Goal: Entertainment & Leisure: Browse casually

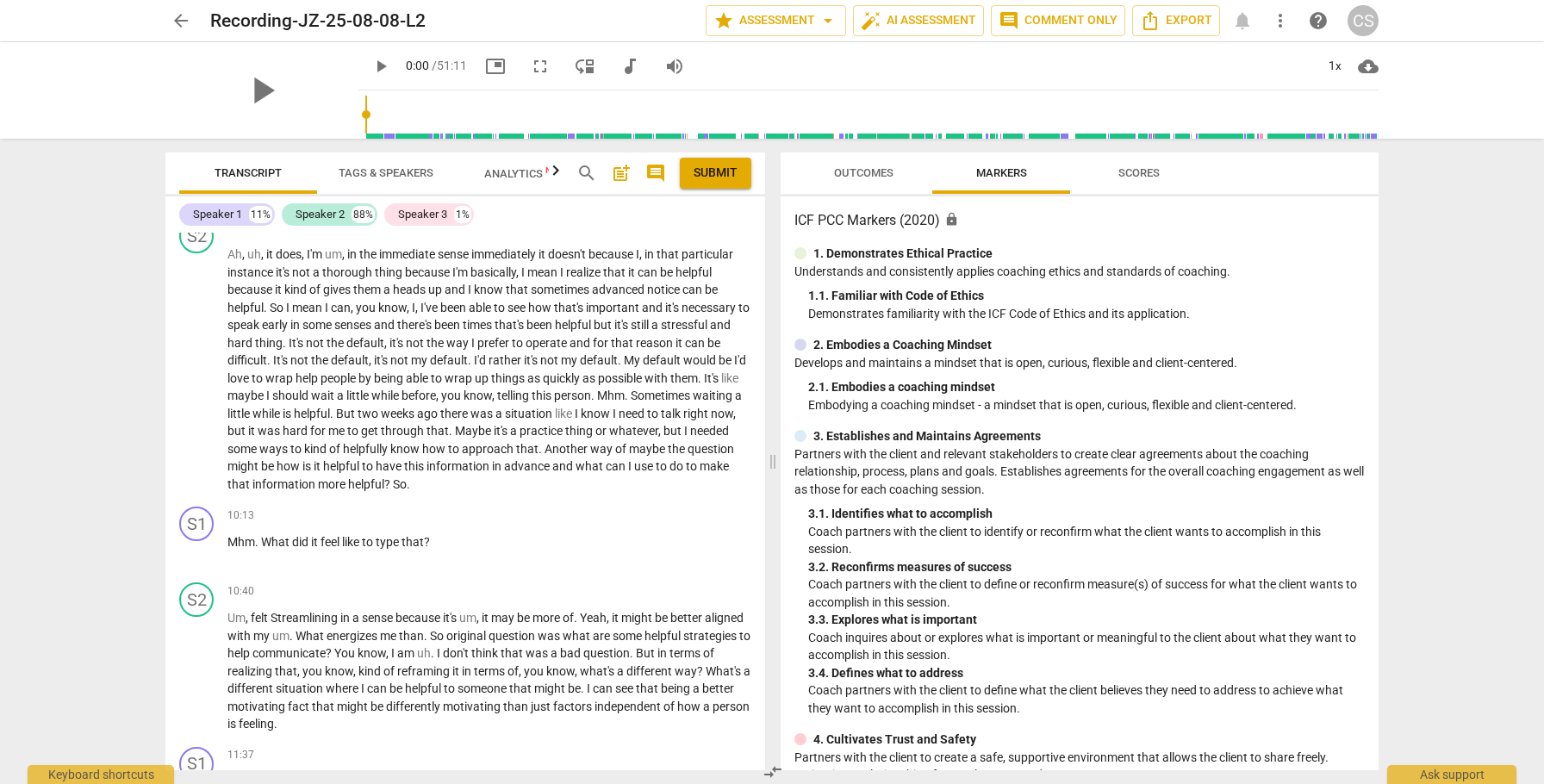
scroll to position [2460, 0]
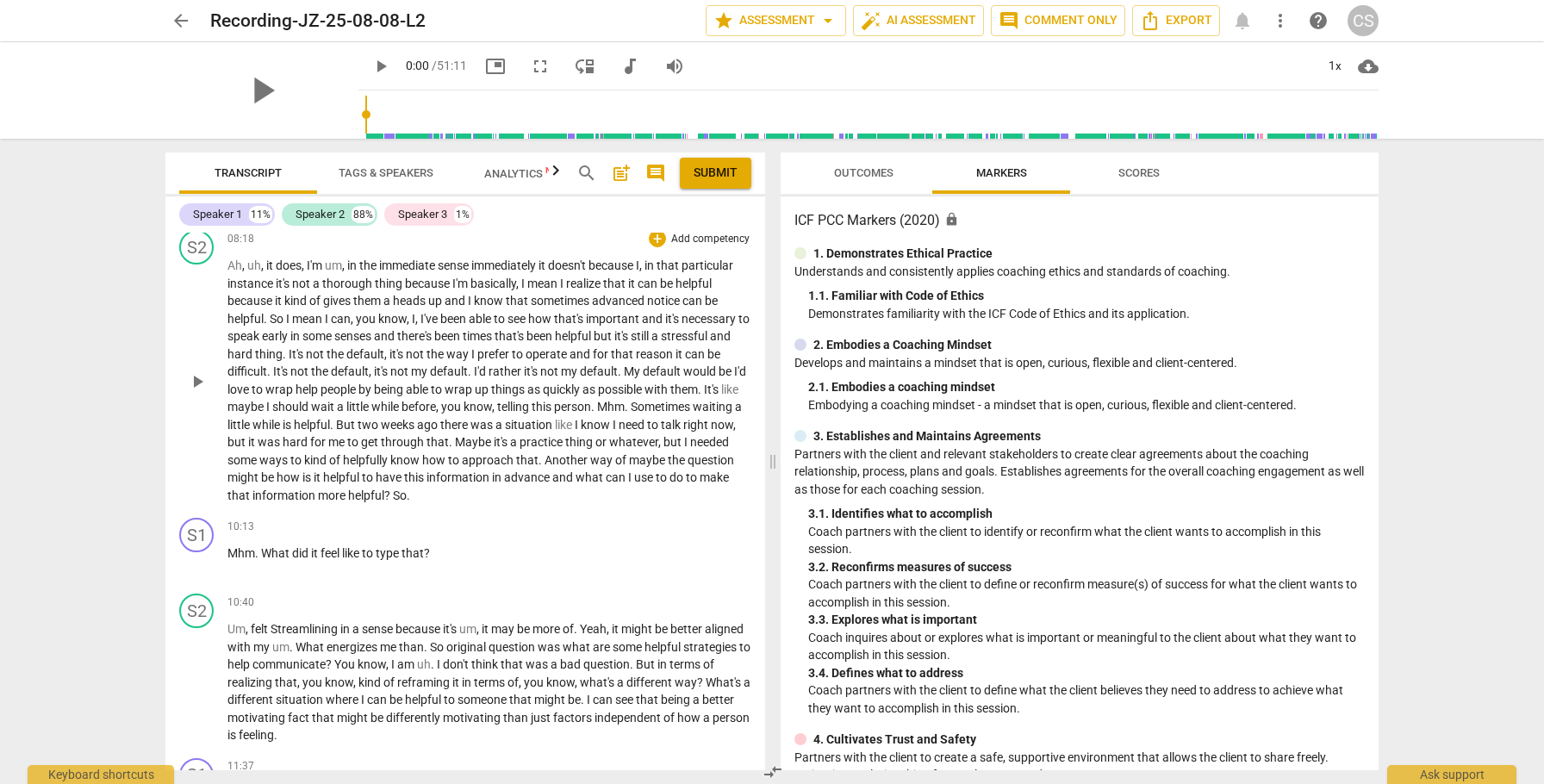
click at [590, 467] on span "Another" at bounding box center [567, 460] width 45 height 14
click at [199, 392] on span "pause" at bounding box center [196, 381] width 20 height 20
click at [494, 449] on span "Maybe" at bounding box center [475, 443] width 39 height 14
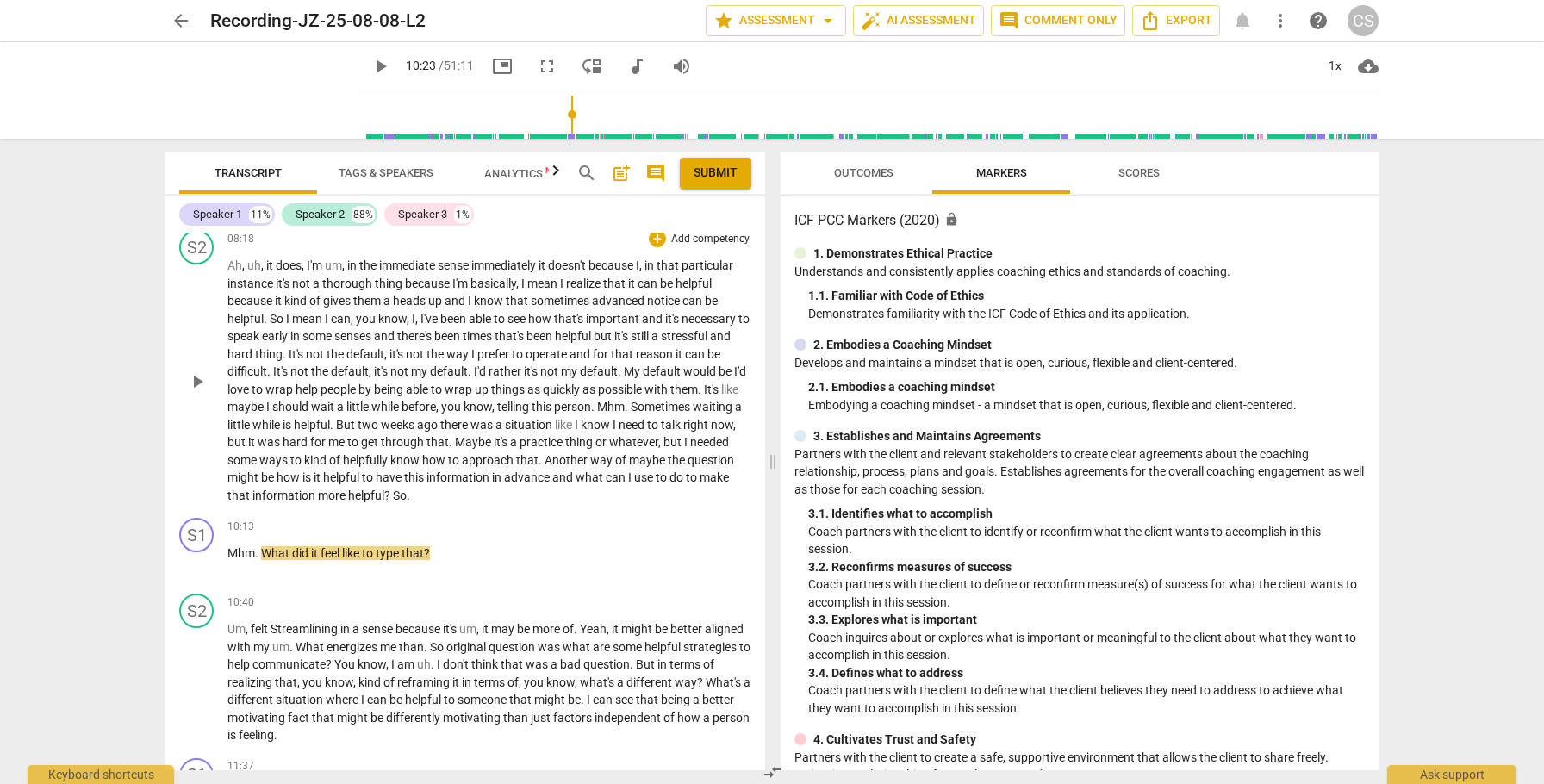
click at [494, 449] on span "Maybe" at bounding box center [475, 443] width 39 height 14
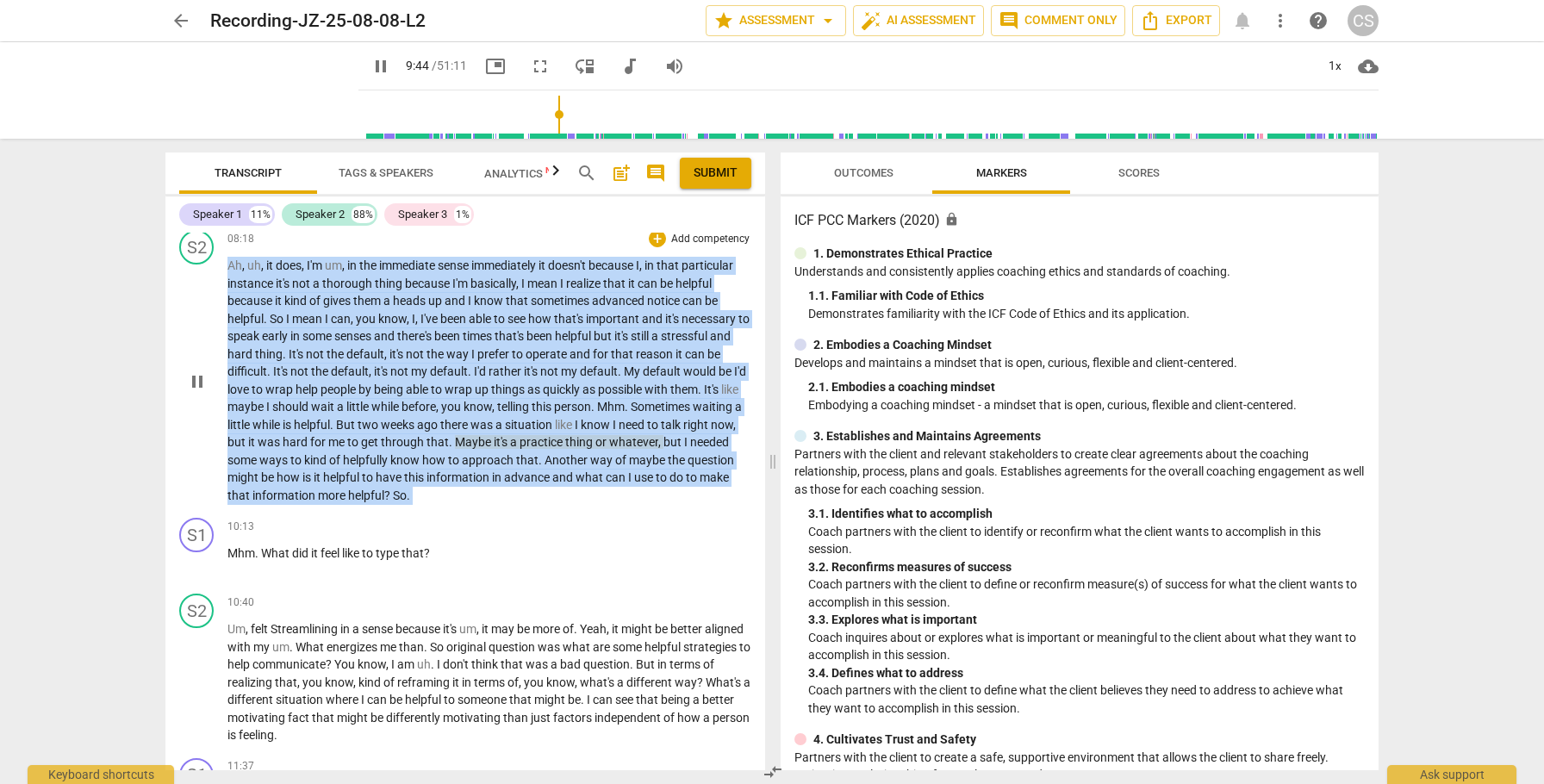
click at [494, 449] on span "Maybe" at bounding box center [475, 443] width 39 height 14
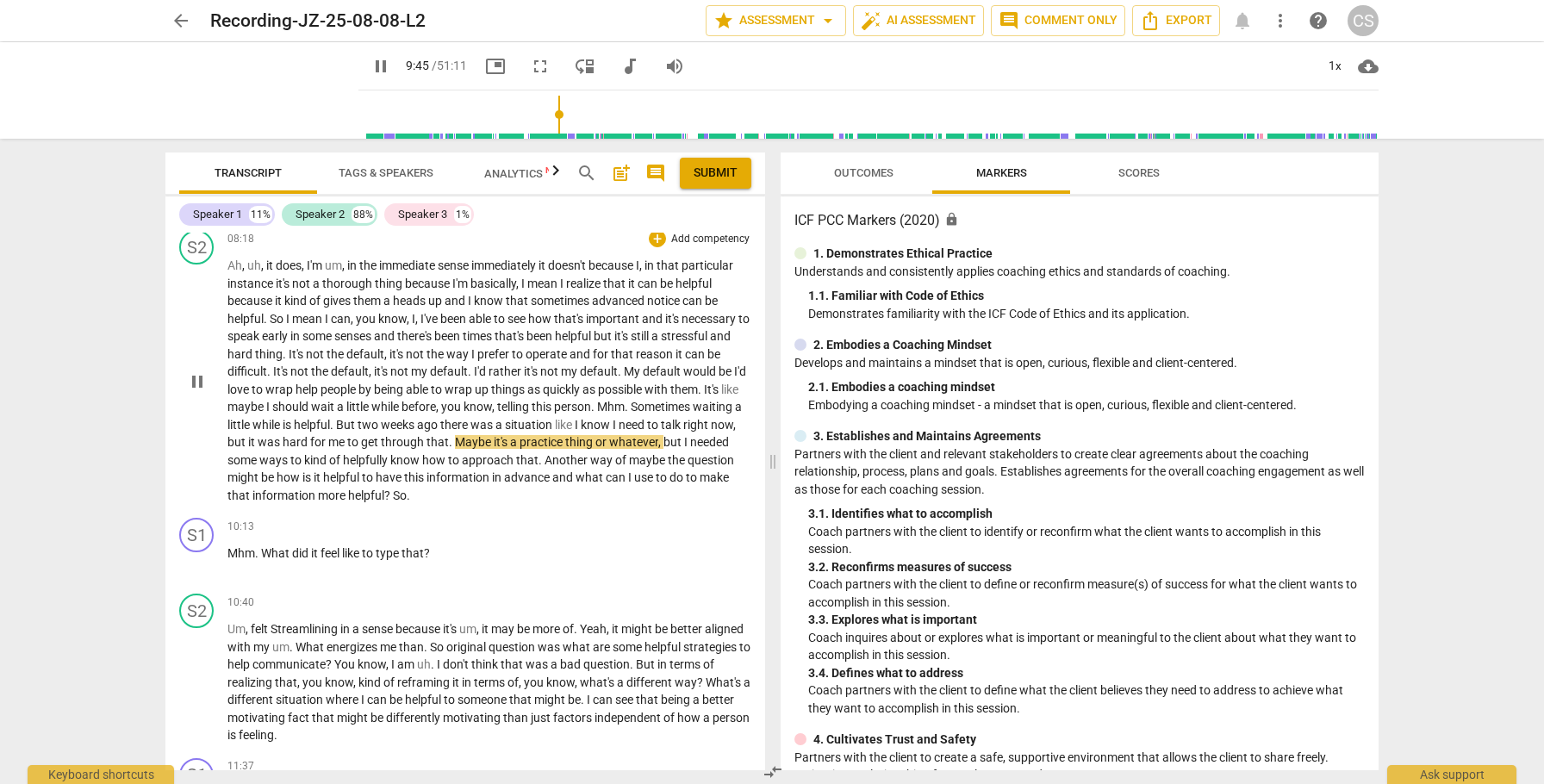
click at [198, 392] on span "pause" at bounding box center [196, 381] width 20 height 20
type input "586"
